Goal: Book appointment/travel/reservation

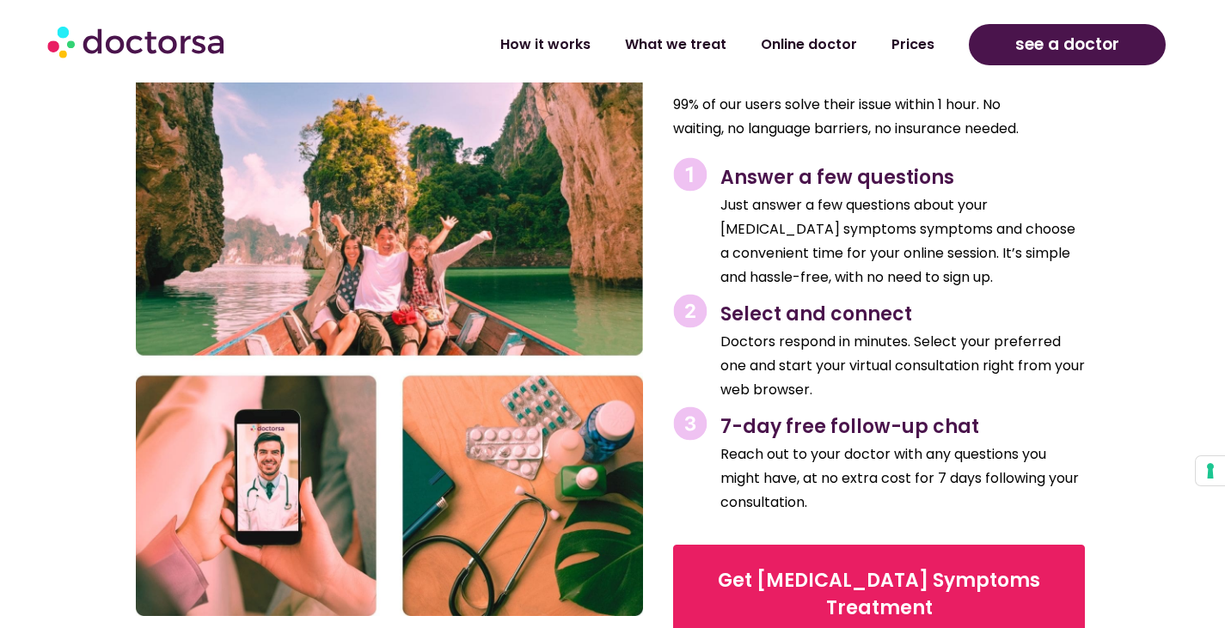
scroll to position [2578, 0]
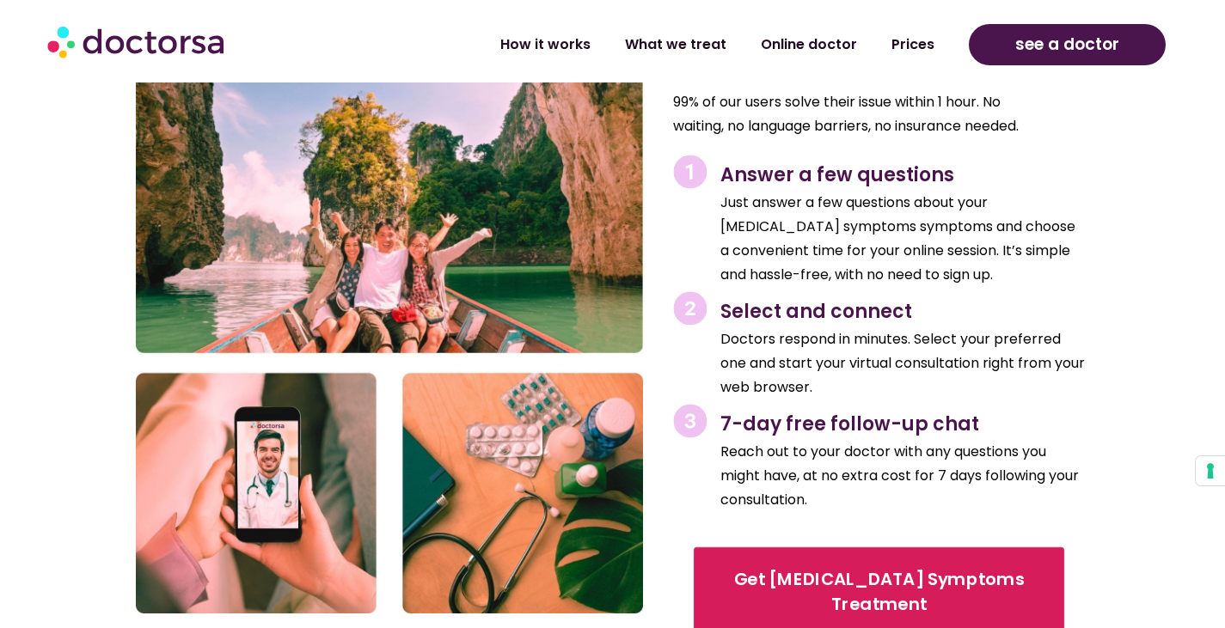
click at [768, 567] on span "Get Flu Symptoms Treatment" at bounding box center [878, 592] width 323 height 50
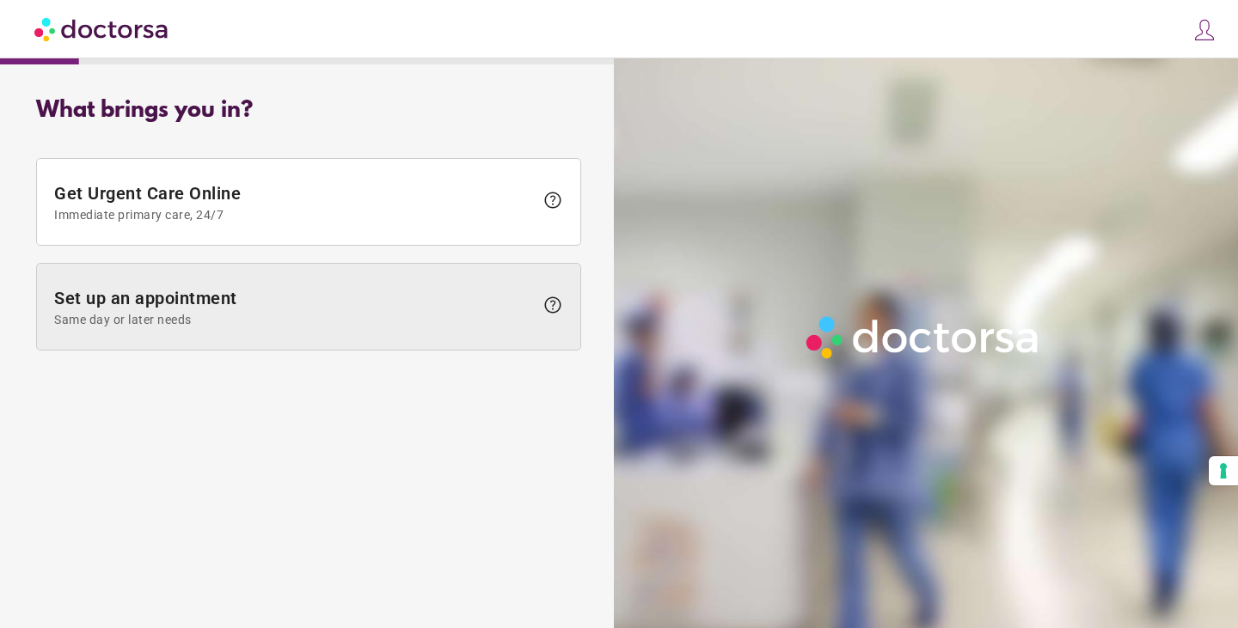
click at [186, 300] on span "Set up an appointment Same day or later needs" at bounding box center [294, 307] width 480 height 39
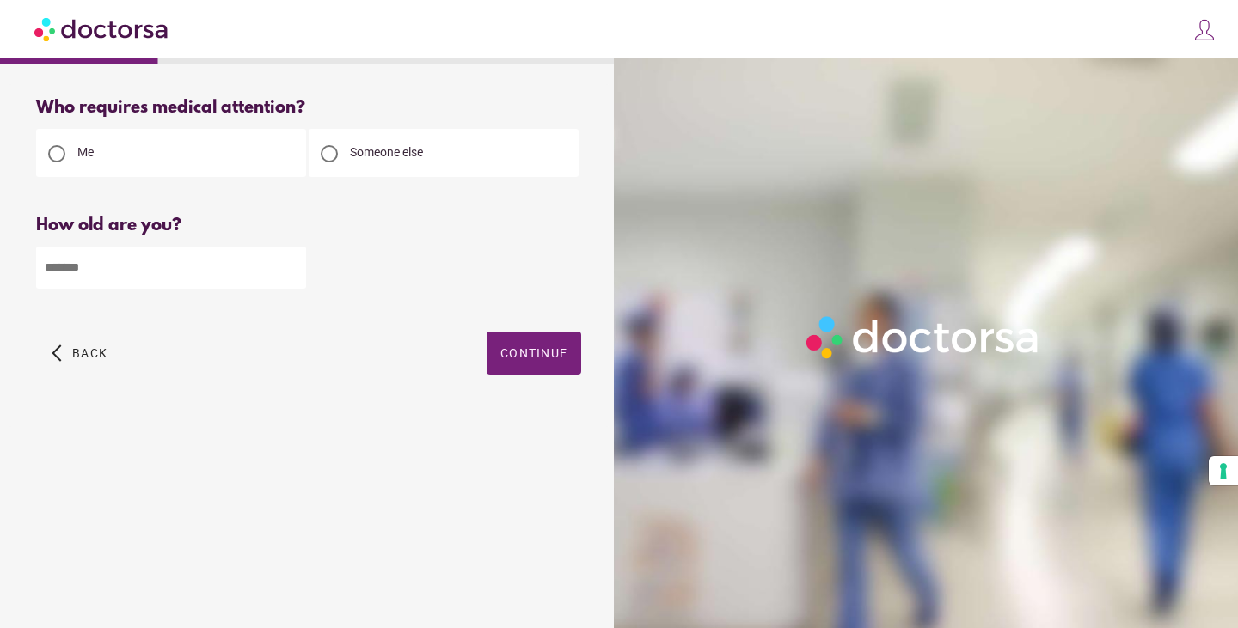
click at [328, 150] on div at bounding box center [329, 153] width 17 height 17
click at [148, 265] on input "number" at bounding box center [171, 268] width 270 height 42
click at [291, 272] on input "*" at bounding box center [171, 268] width 270 height 42
click at [291, 263] on input "*" at bounding box center [171, 268] width 270 height 42
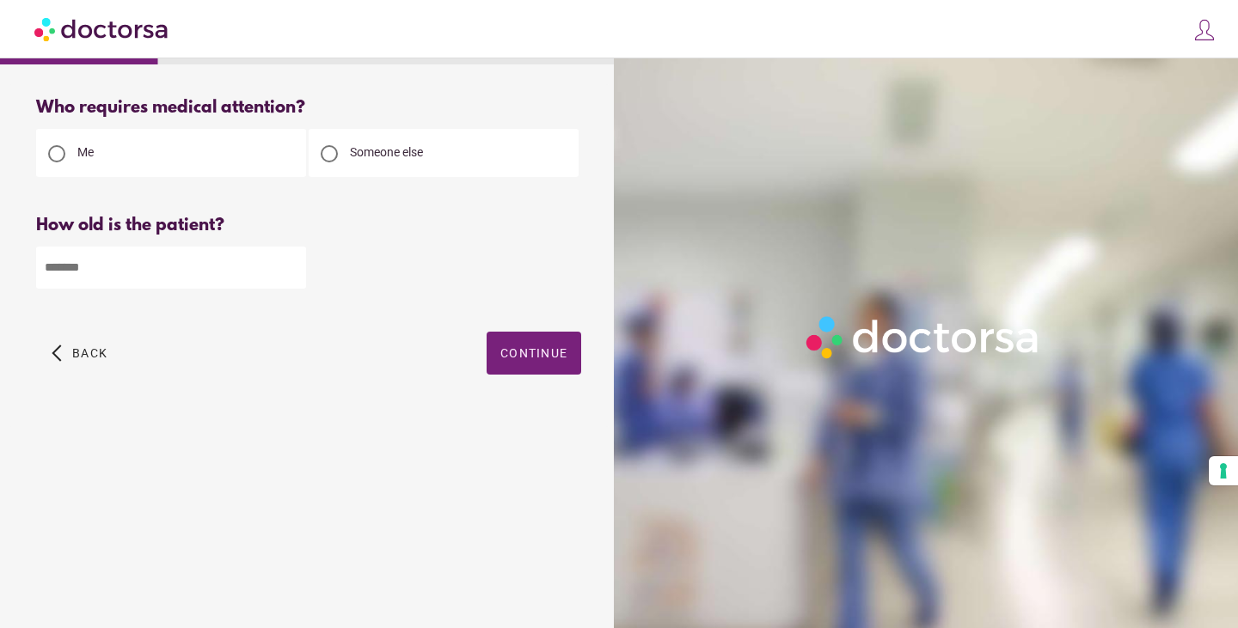
click at [291, 263] on input "*" at bounding box center [171, 268] width 270 height 42
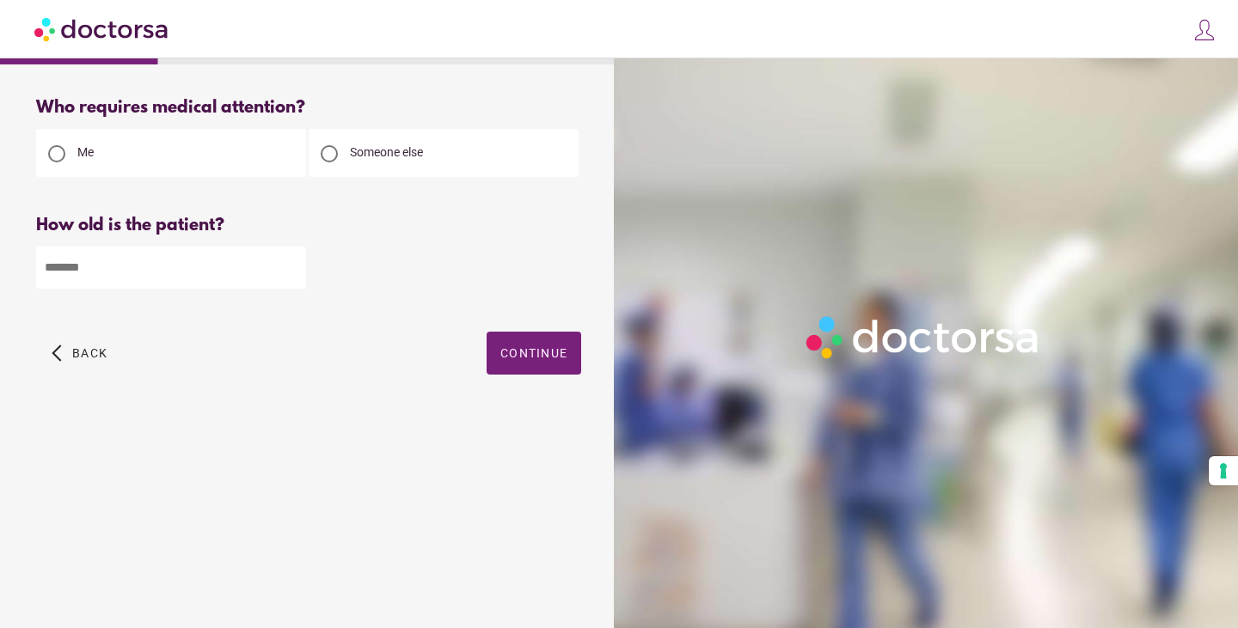
click at [291, 263] on input "*" at bounding box center [171, 268] width 270 height 42
click at [291, 263] on input "**" at bounding box center [171, 268] width 270 height 42
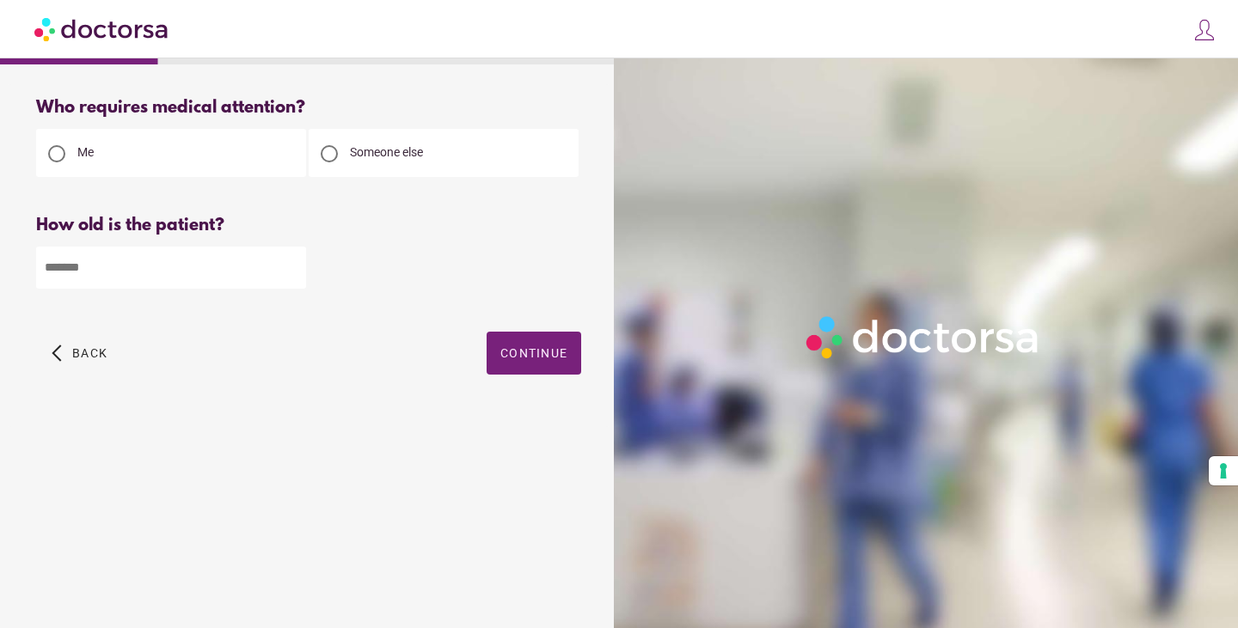
click at [291, 263] on input "**" at bounding box center [171, 268] width 270 height 42
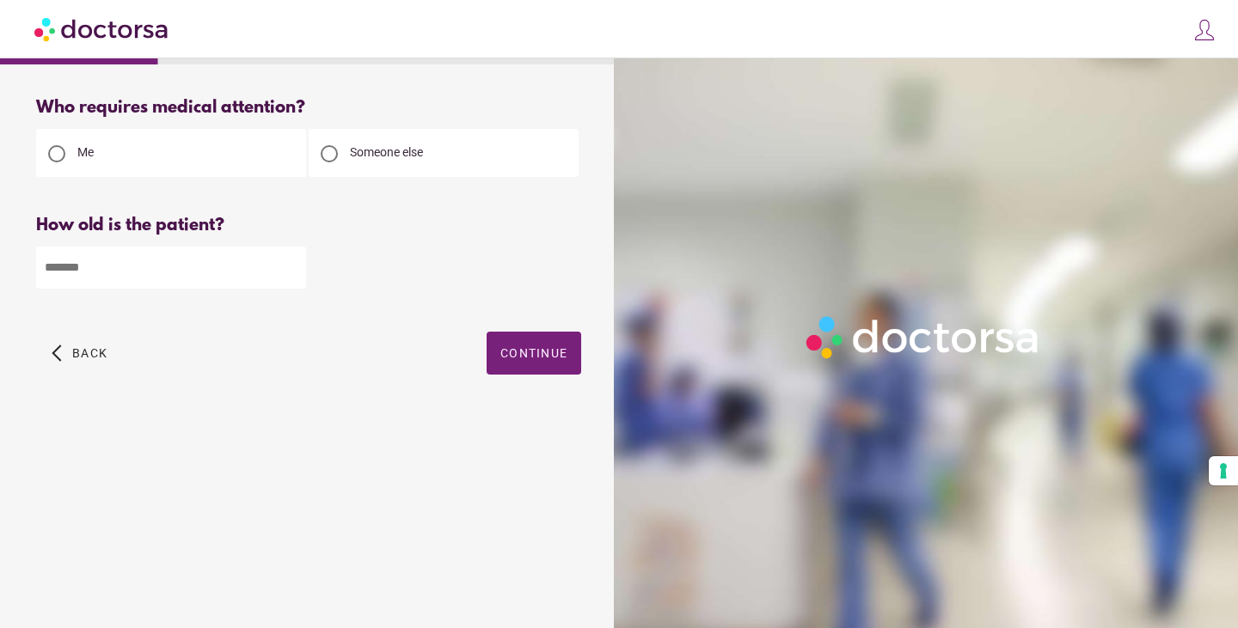
click at [291, 263] on input "**" at bounding box center [171, 268] width 270 height 42
type input "**"
click at [291, 263] on input "**" at bounding box center [171, 268] width 270 height 42
click at [535, 360] on span "Continue" at bounding box center [533, 353] width 67 height 14
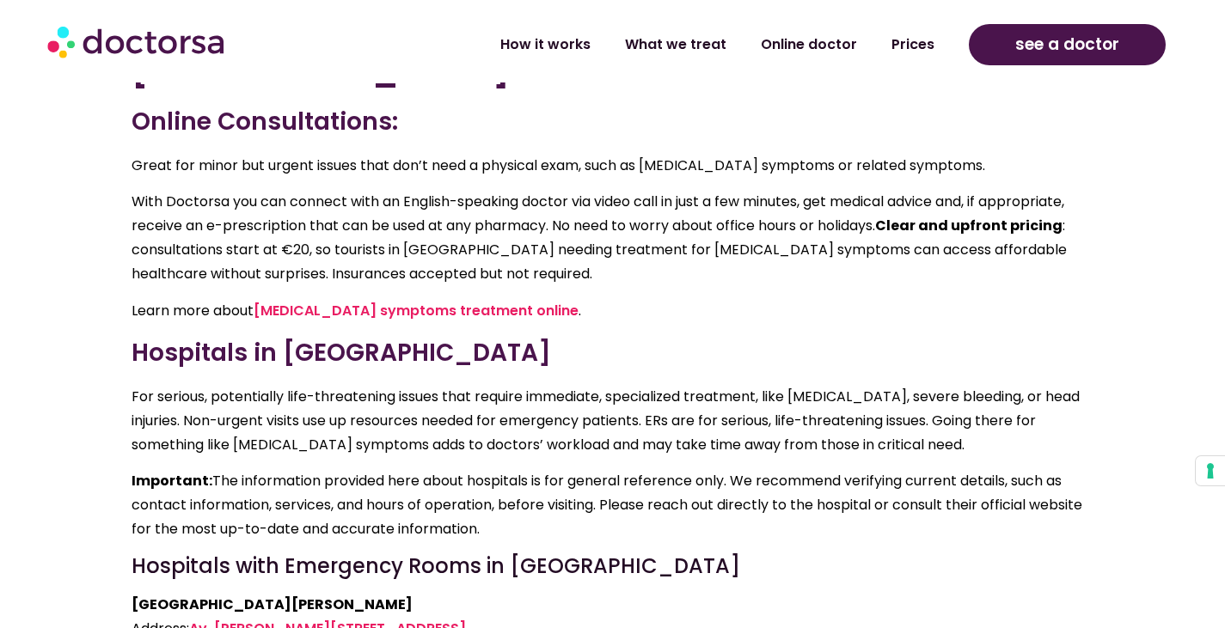
scroll to position [3266, 0]
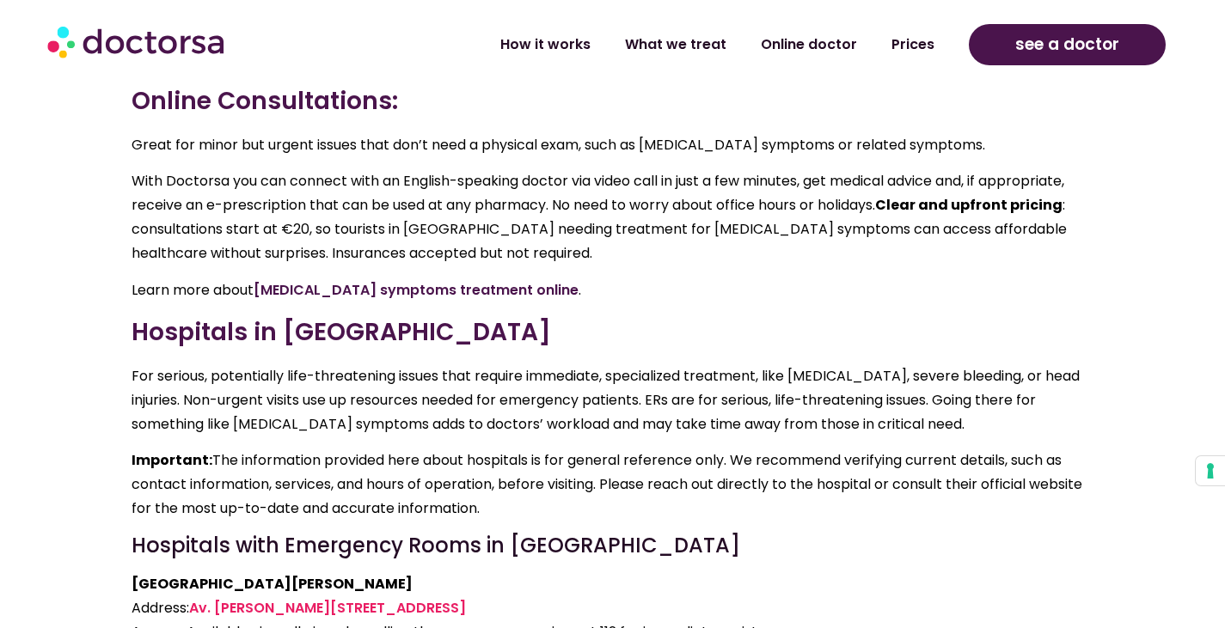
click at [420, 280] on link "flu symptoms treatment online" at bounding box center [416, 290] width 325 height 20
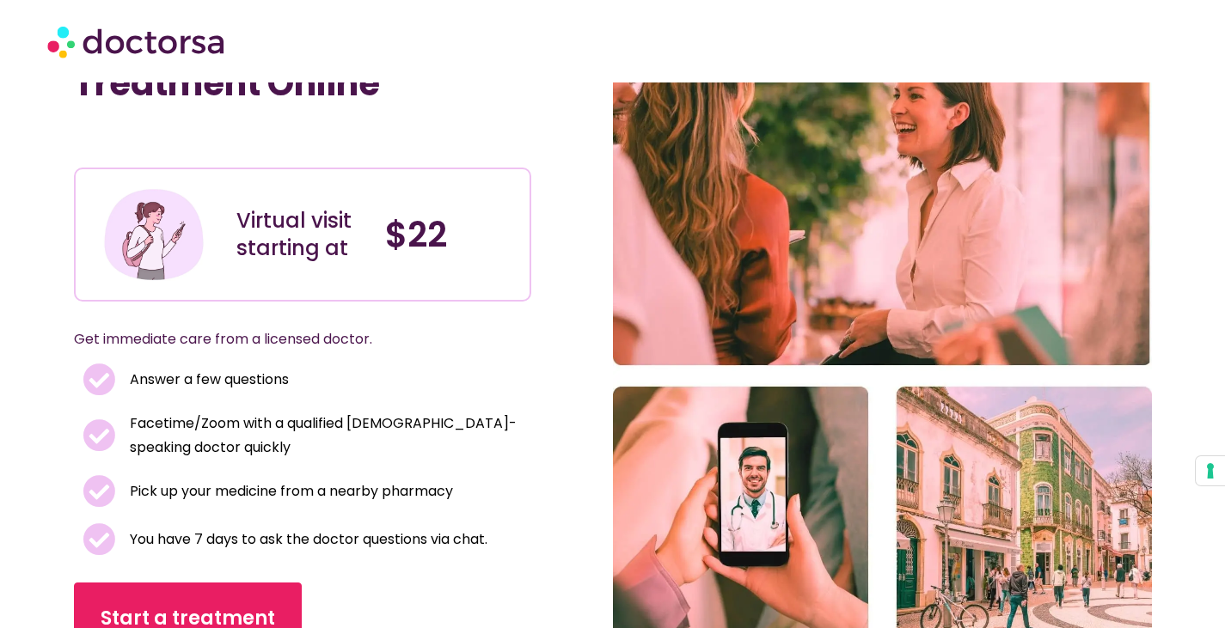
scroll to position [172, 0]
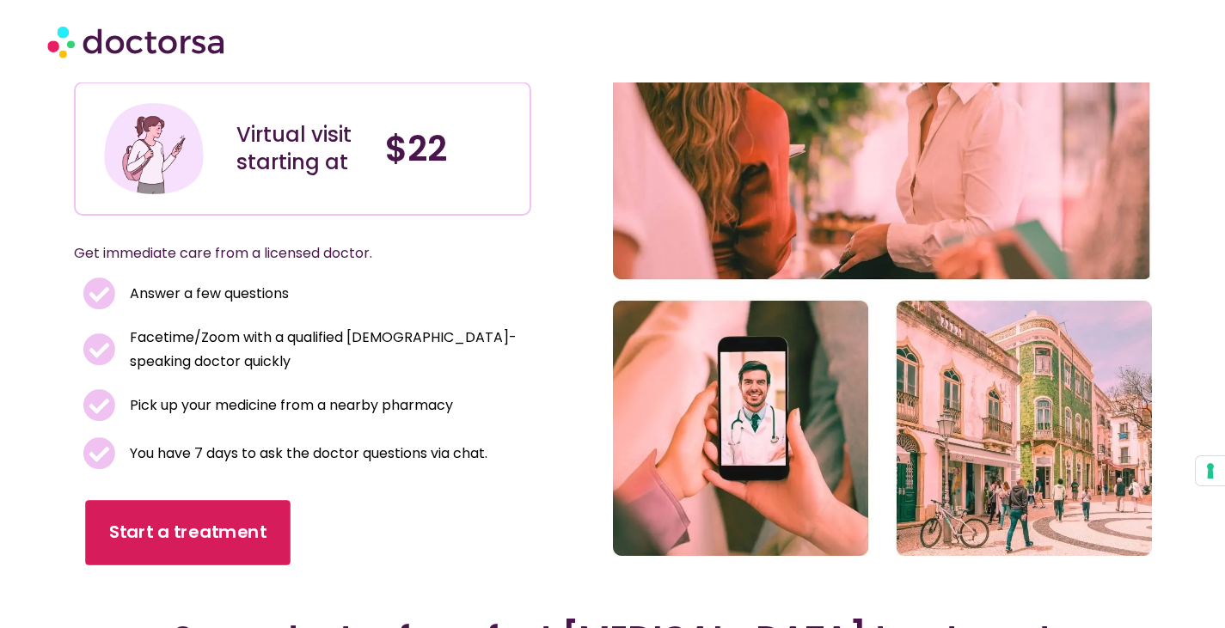
click at [175, 521] on span "Start a treatment" at bounding box center [187, 533] width 157 height 25
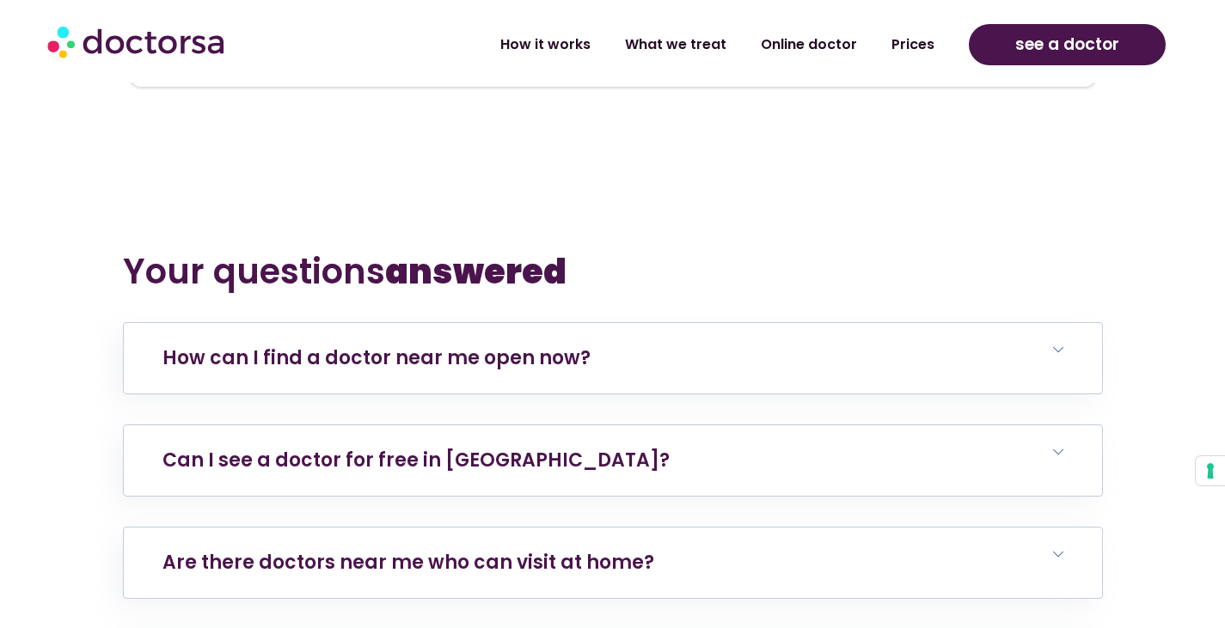
scroll to position [6102, 0]
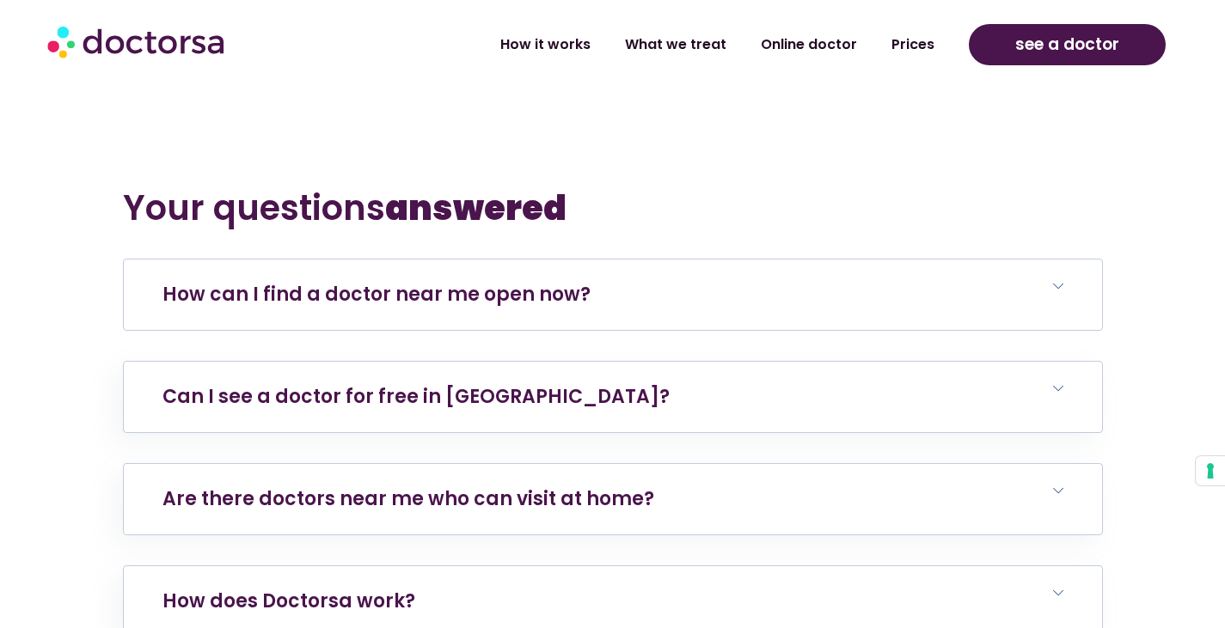
click at [543, 281] on link "How can I find a doctor near me open now?" at bounding box center [376, 294] width 428 height 27
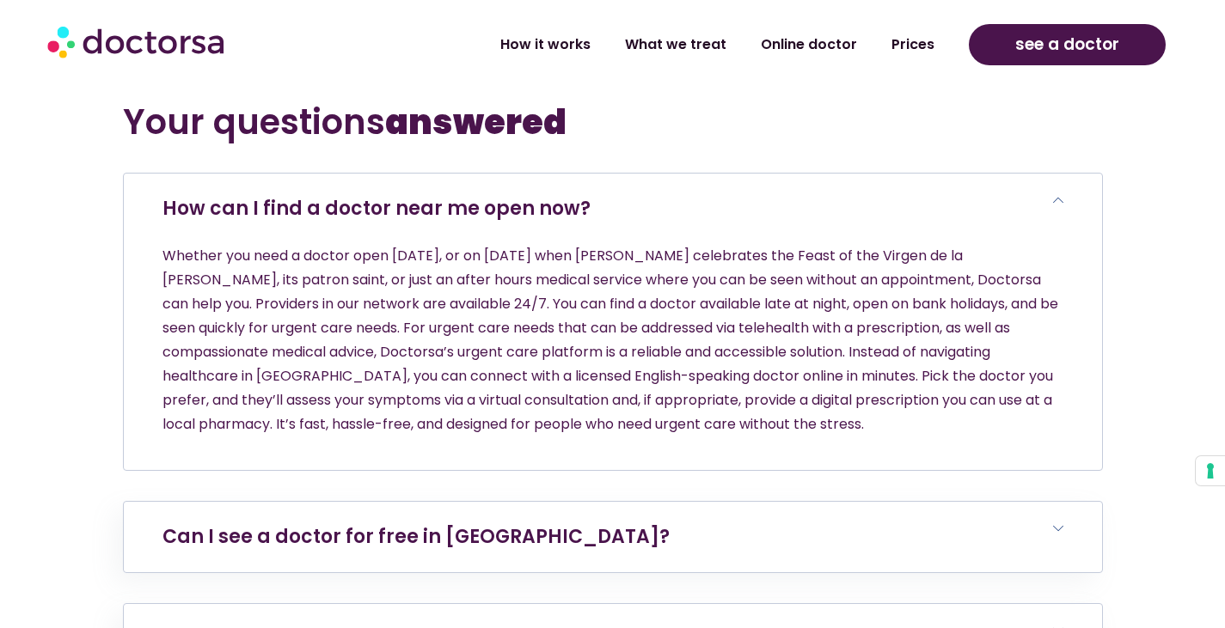
scroll to position [6360, 0]
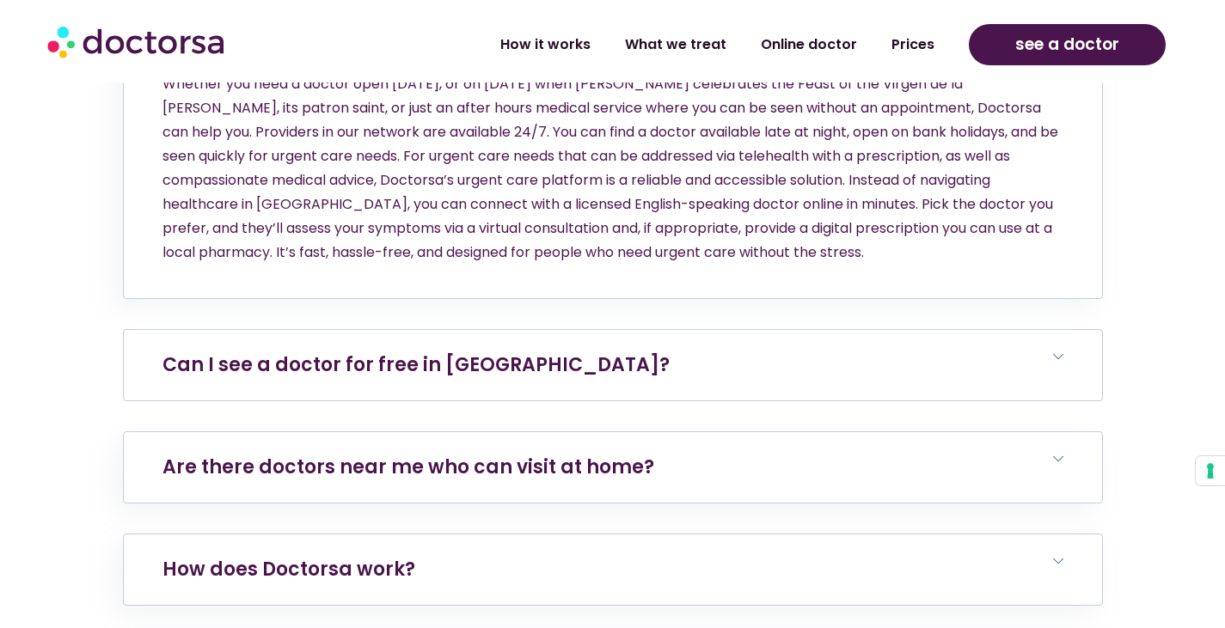
click at [639, 330] on h6 "Can I see a doctor for free in Spain?" at bounding box center [613, 365] width 978 height 70
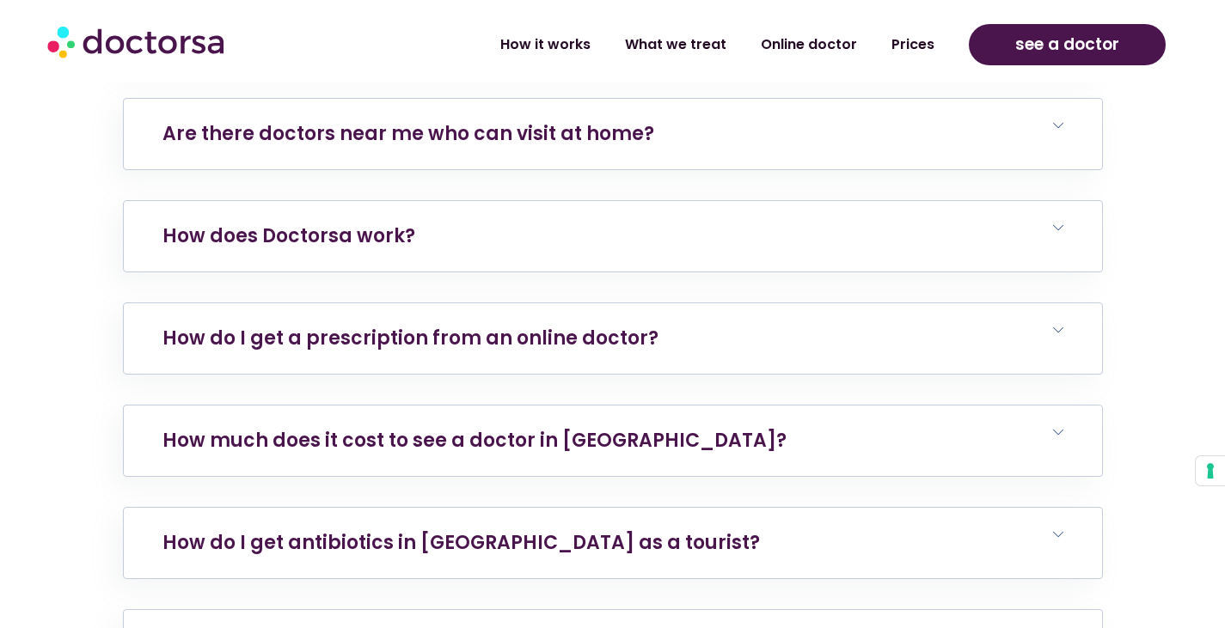
scroll to position [6962, 0]
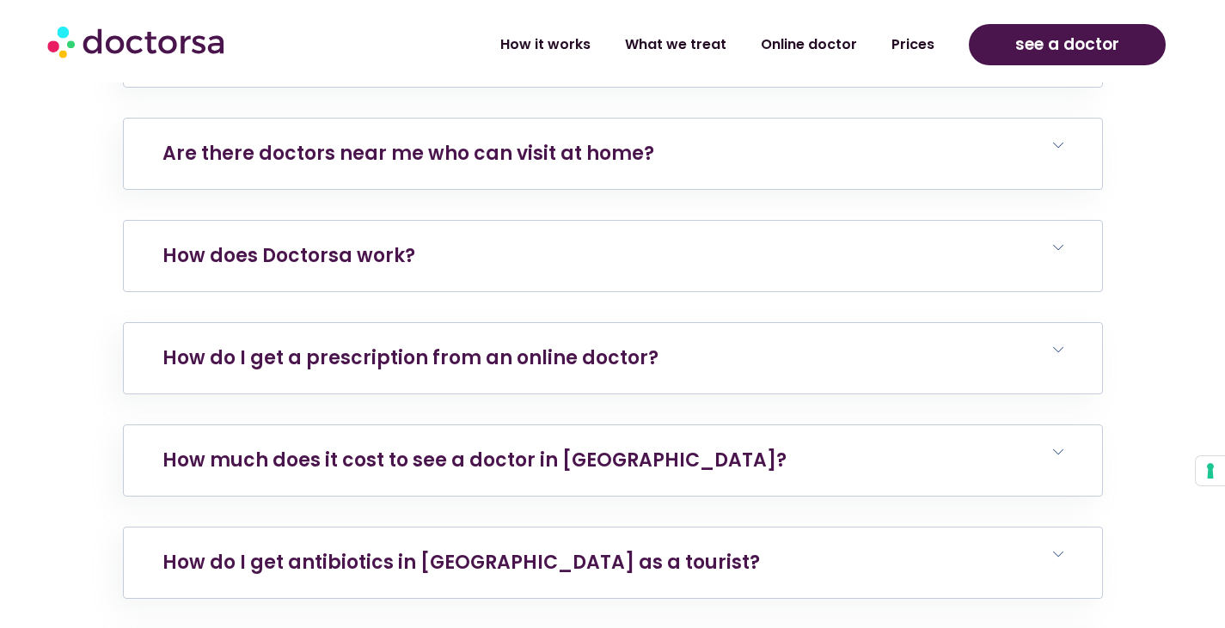
click at [554, 221] on h6 "How does Doctorsa work?" at bounding box center [613, 256] width 978 height 70
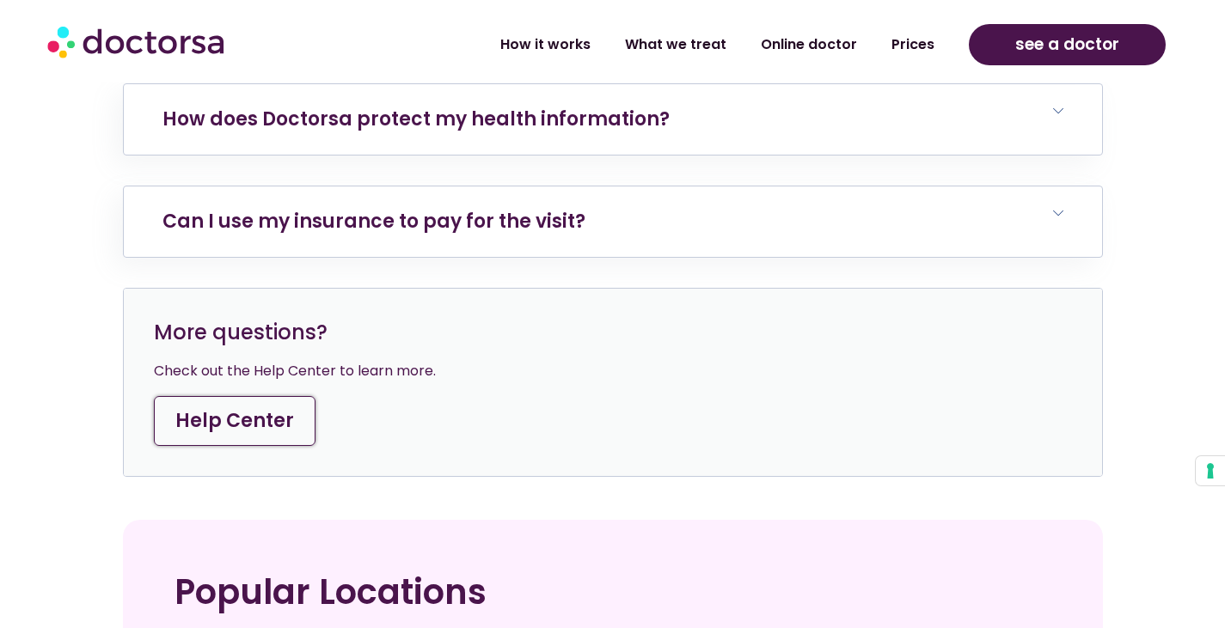
scroll to position [8165, 0]
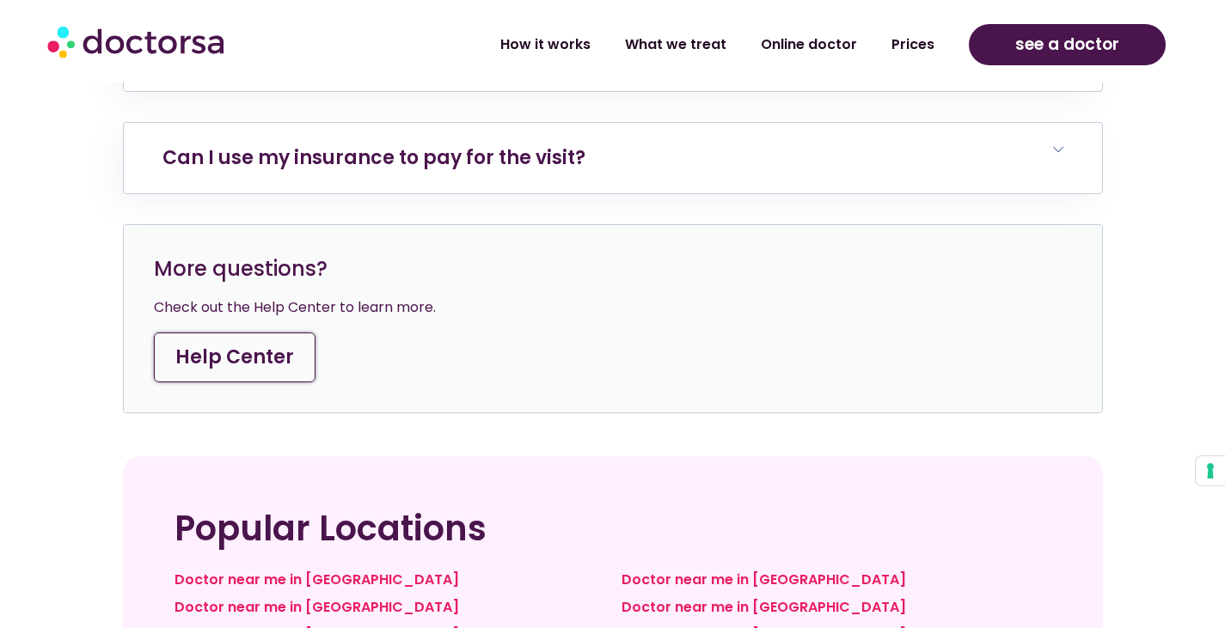
click at [267, 333] on link "Help Center" at bounding box center [235, 358] width 162 height 50
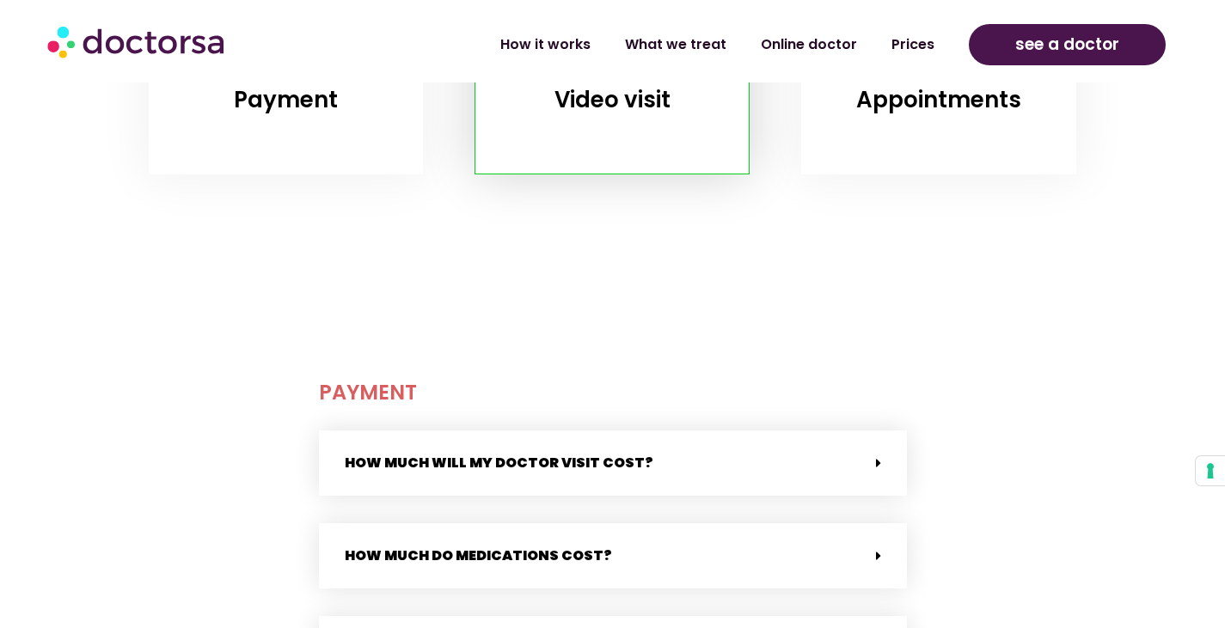
scroll to position [430, 0]
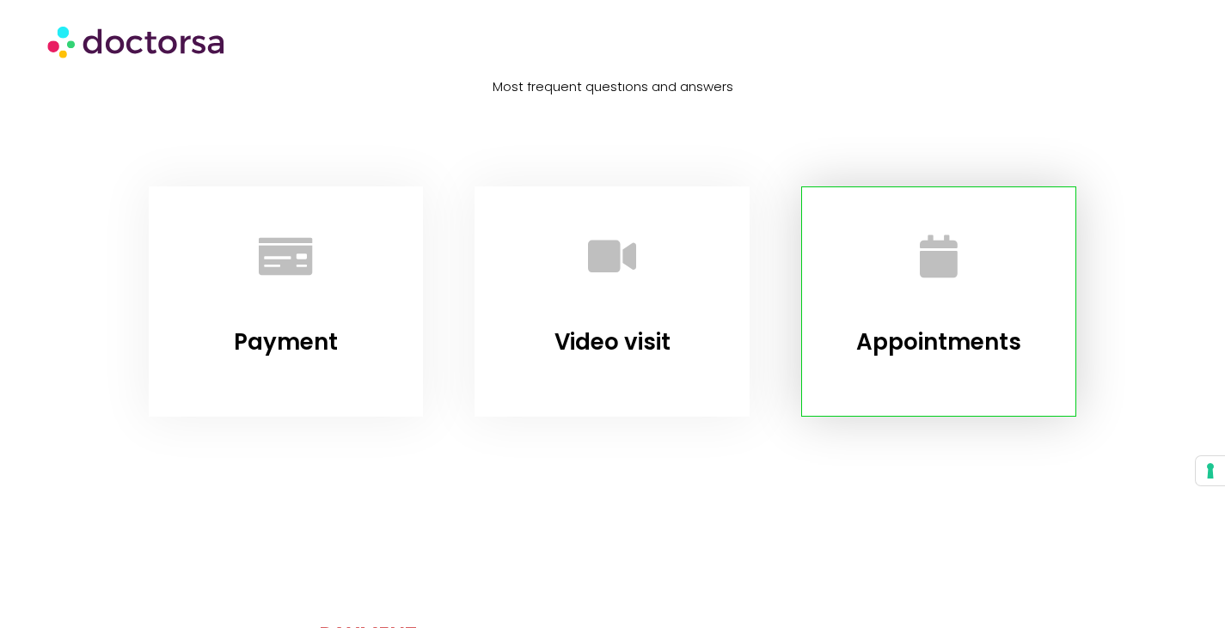
click at [915, 340] on link "Appointments" at bounding box center [938, 342] width 165 height 31
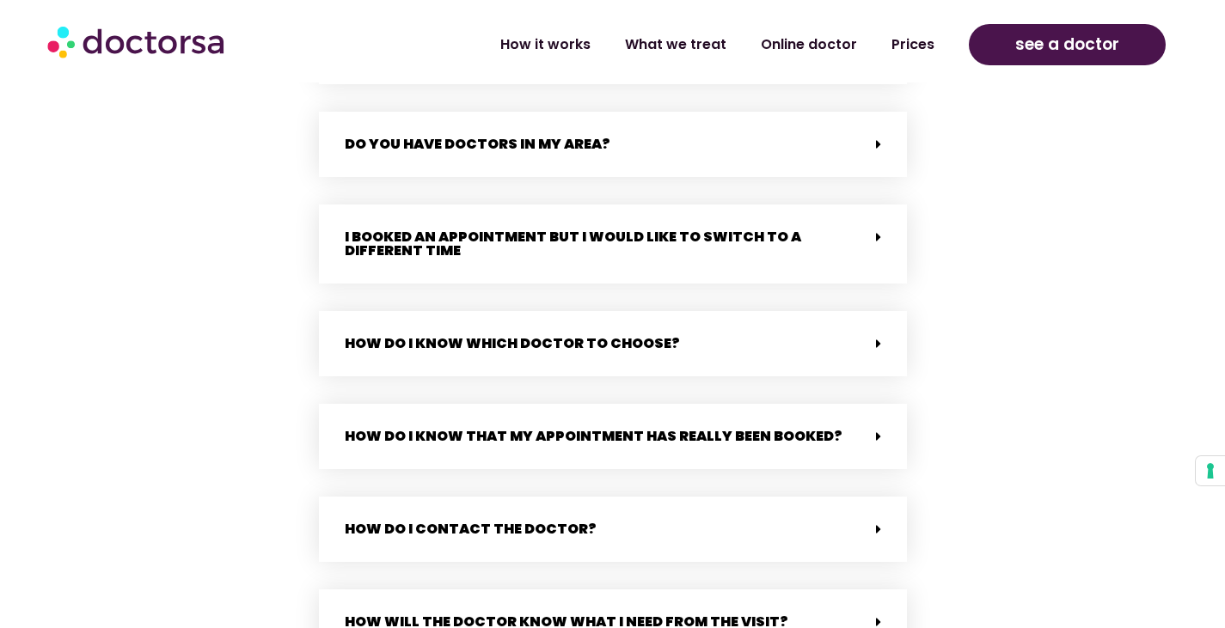
scroll to position [2853, 0]
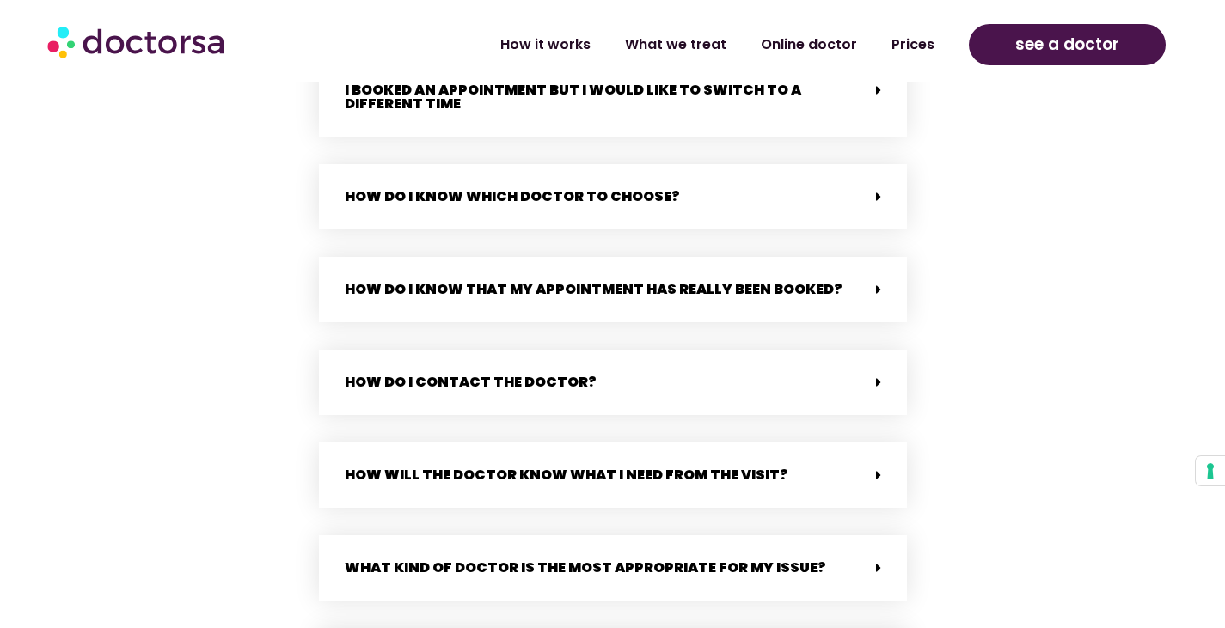
click at [870, 283] on span at bounding box center [874, 290] width 14 height 15
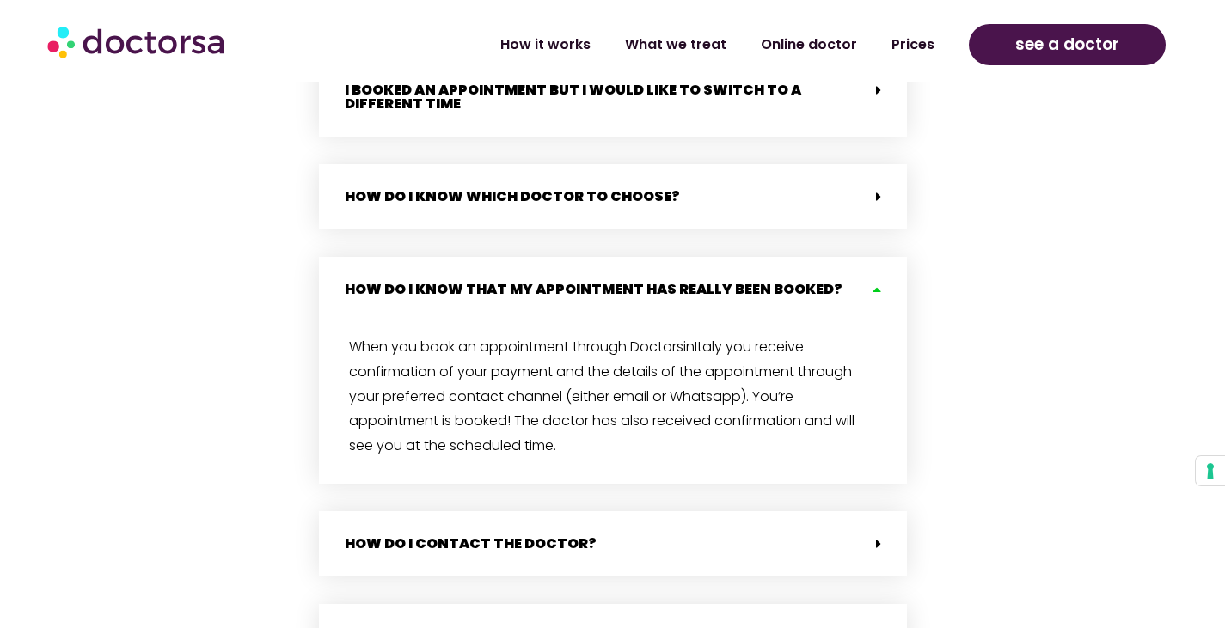
scroll to position [3025, 0]
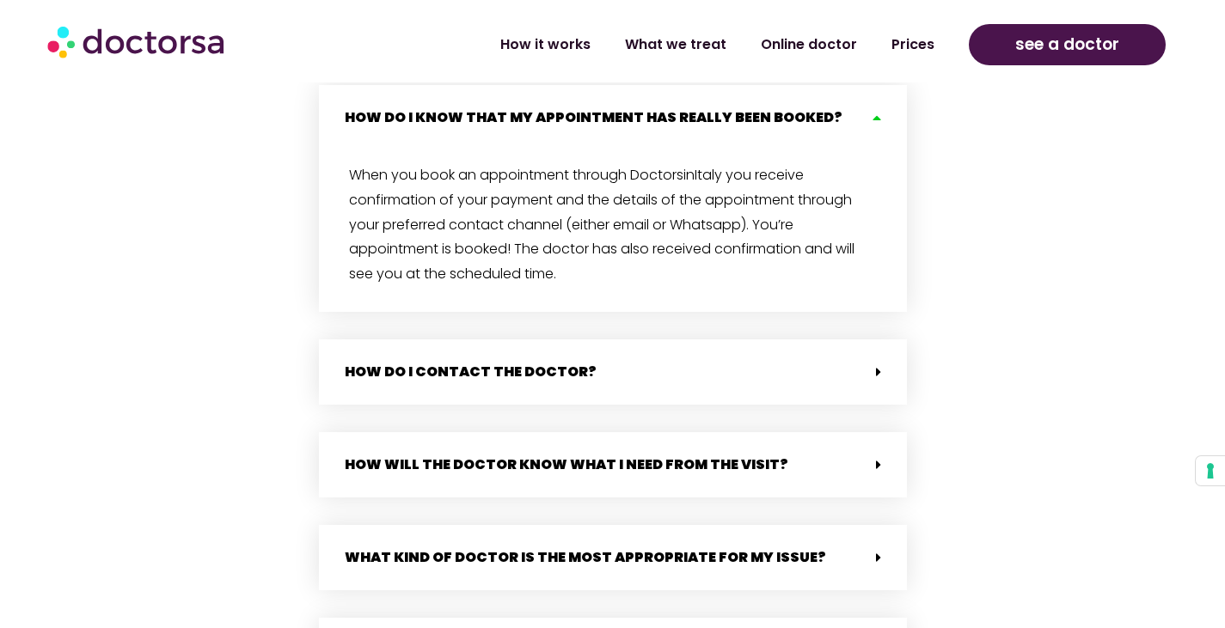
click at [869, 365] on span at bounding box center [874, 372] width 14 height 15
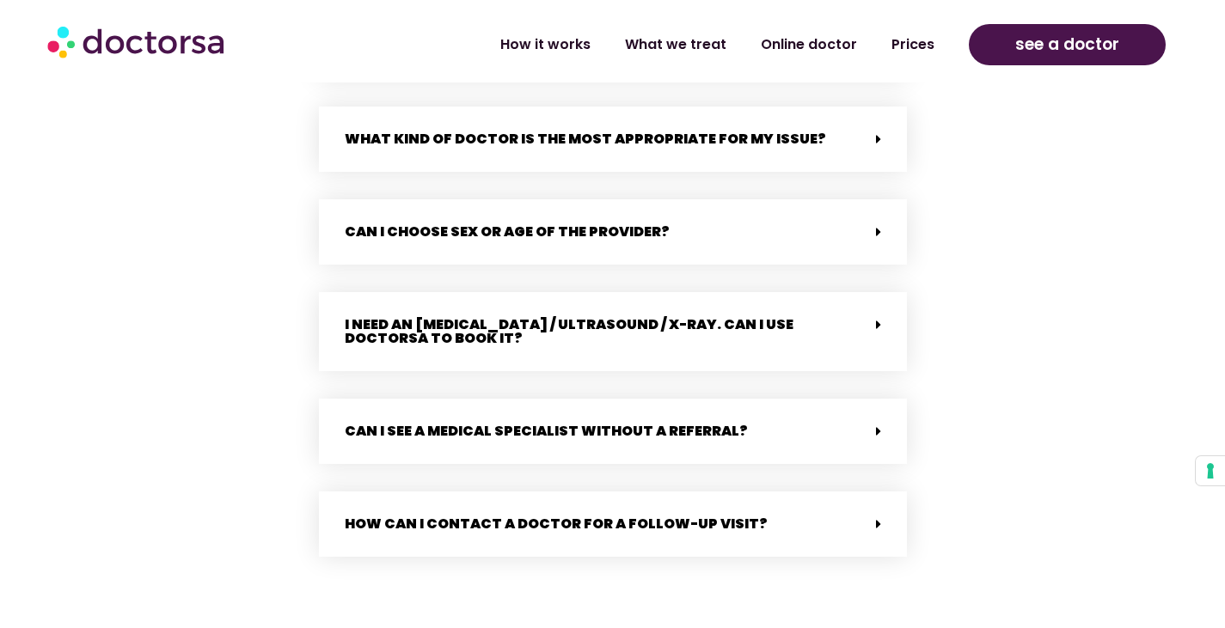
scroll to position [3627, 0]
